Goal: Information Seeking & Learning: Learn about a topic

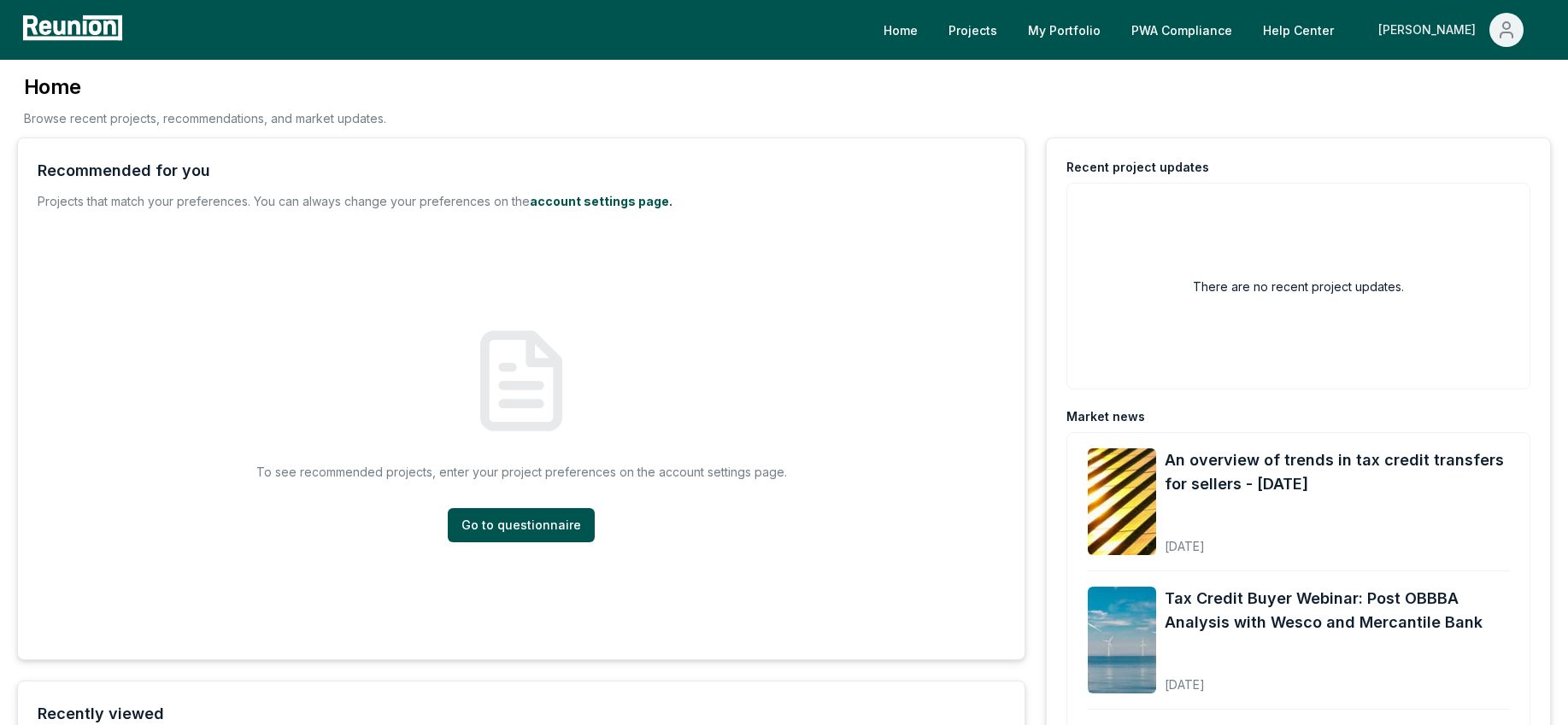
click at [1454, 26] on div "[PERSON_NAME]" at bounding box center [1430, 29] width 104 height 34
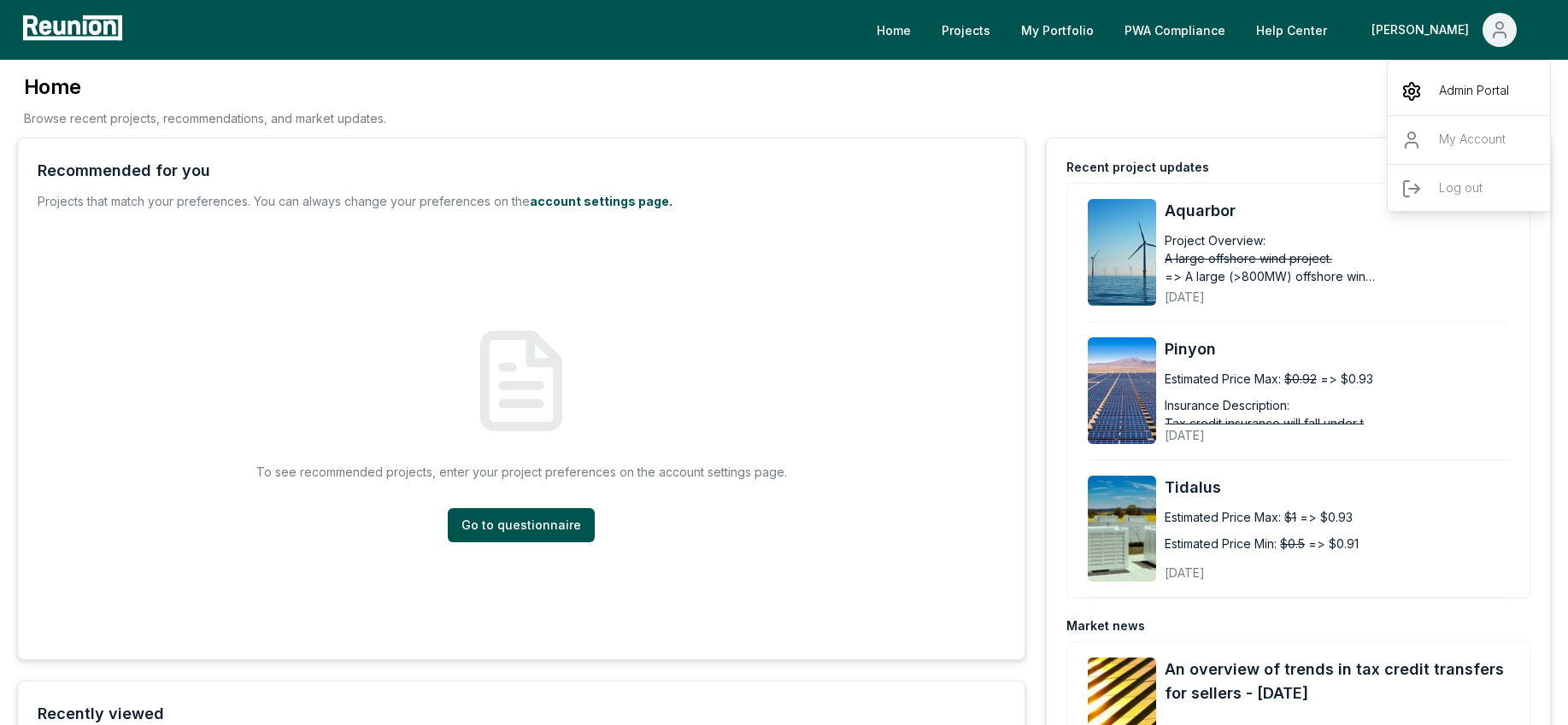
click at [1441, 93] on p "Admin Portal" at bounding box center [1474, 92] width 70 height 21
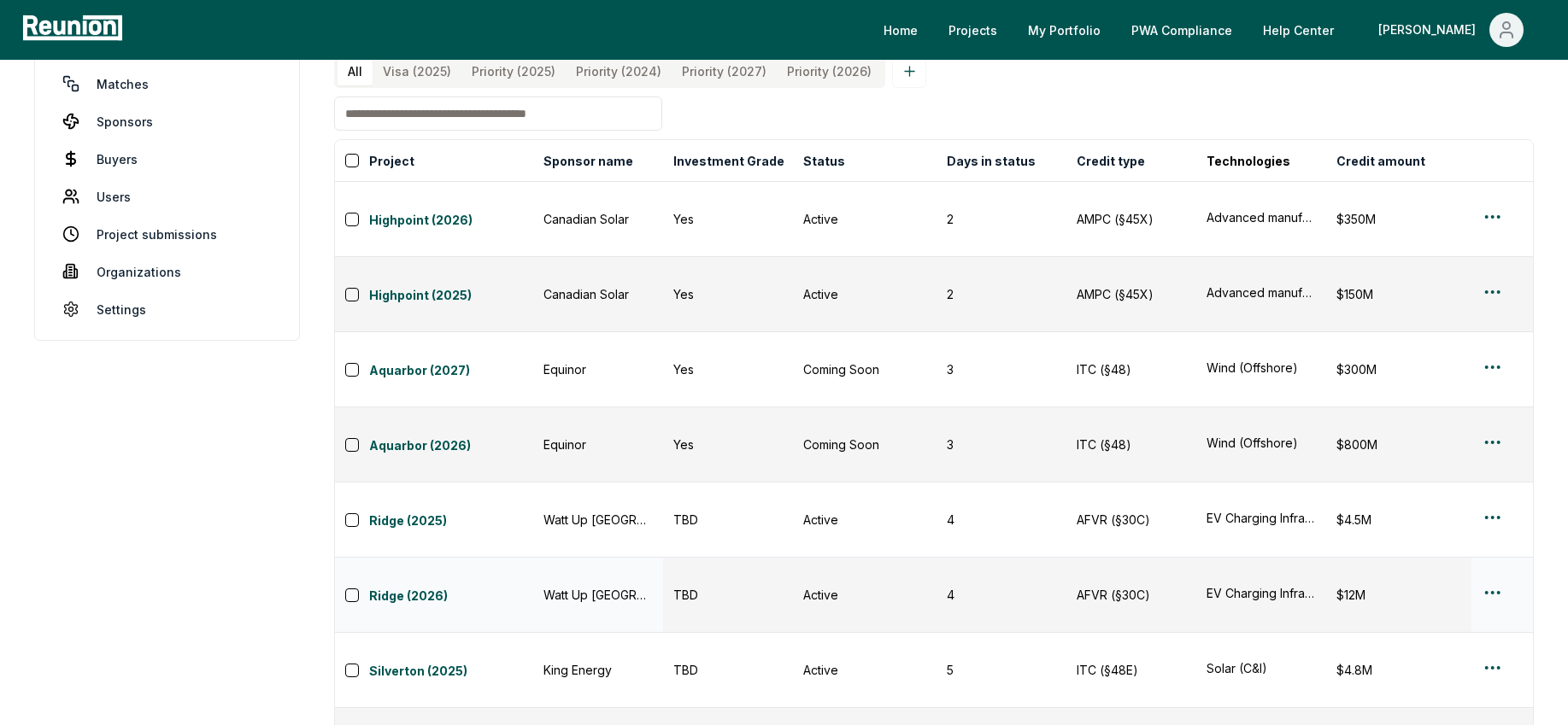
scroll to position [109, 0]
click at [388, 510] on link "Ridge (2025)" at bounding box center [451, 521] width 164 height 21
click at [435, 661] on link "Silverton (2025)" at bounding box center [451, 671] width 164 height 21
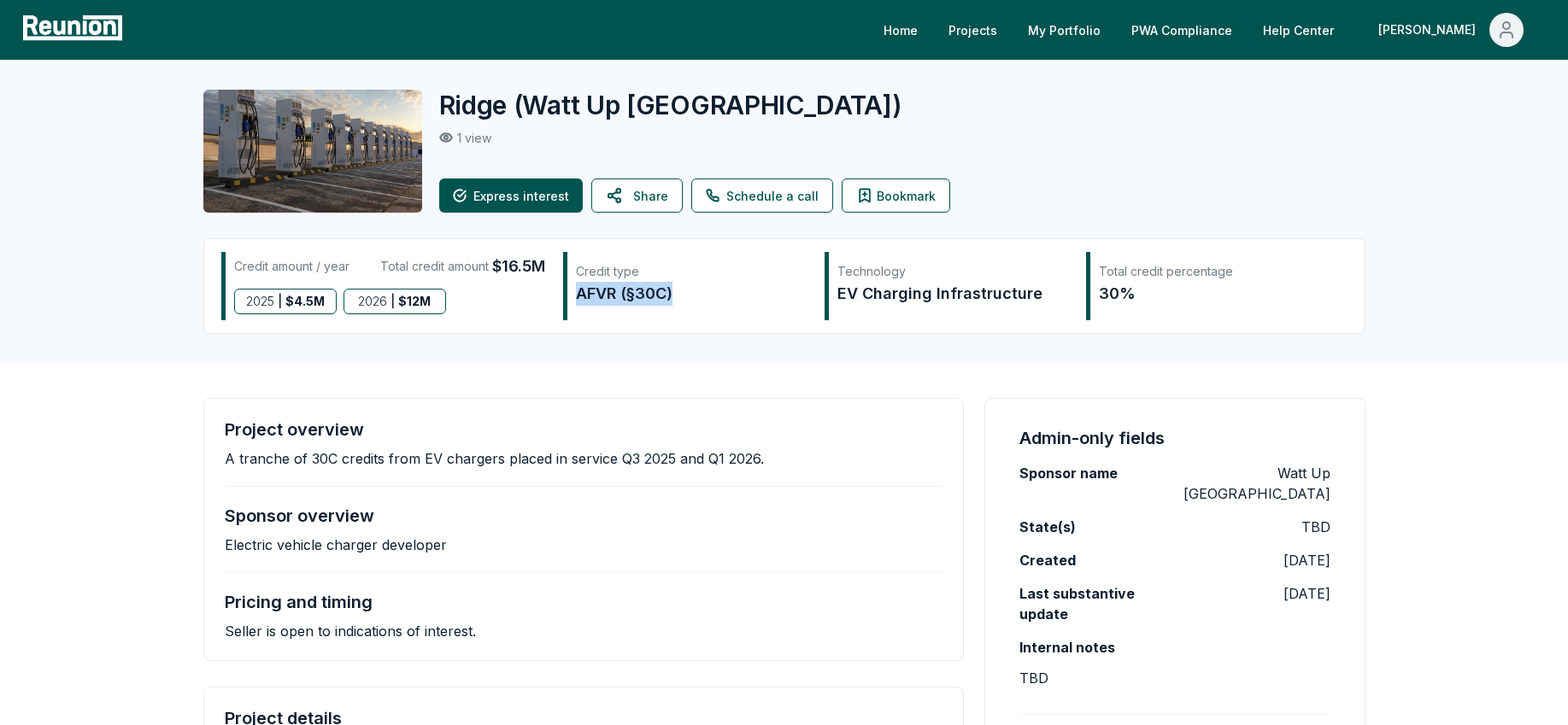
drag, startPoint x: 575, startPoint y: 297, endPoint x: 734, endPoint y: 300, distance: 159.0
click at [734, 300] on div "AFVR (§30C)" at bounding box center [691, 294] width 231 height 24
copy div "AFVR (§30C)"
